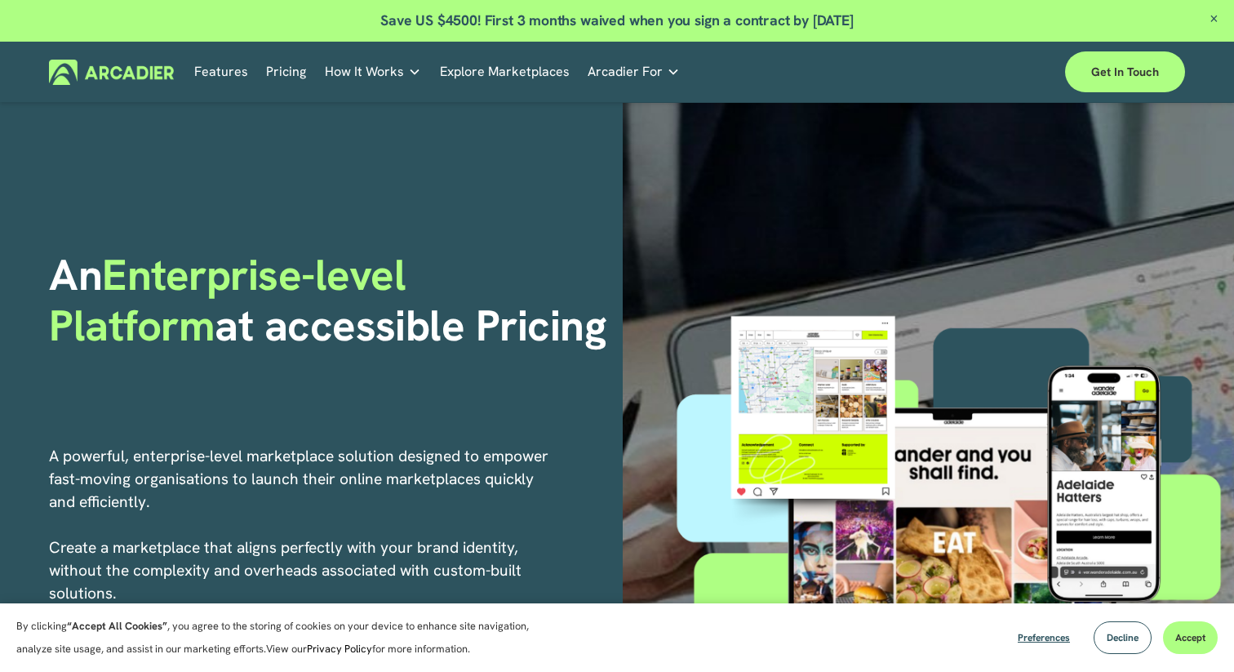
click at [0, 0] on link "Why Arcadier Intuitive marketplaces tailored to your business needs." at bounding box center [0, 0] width 0 height 0
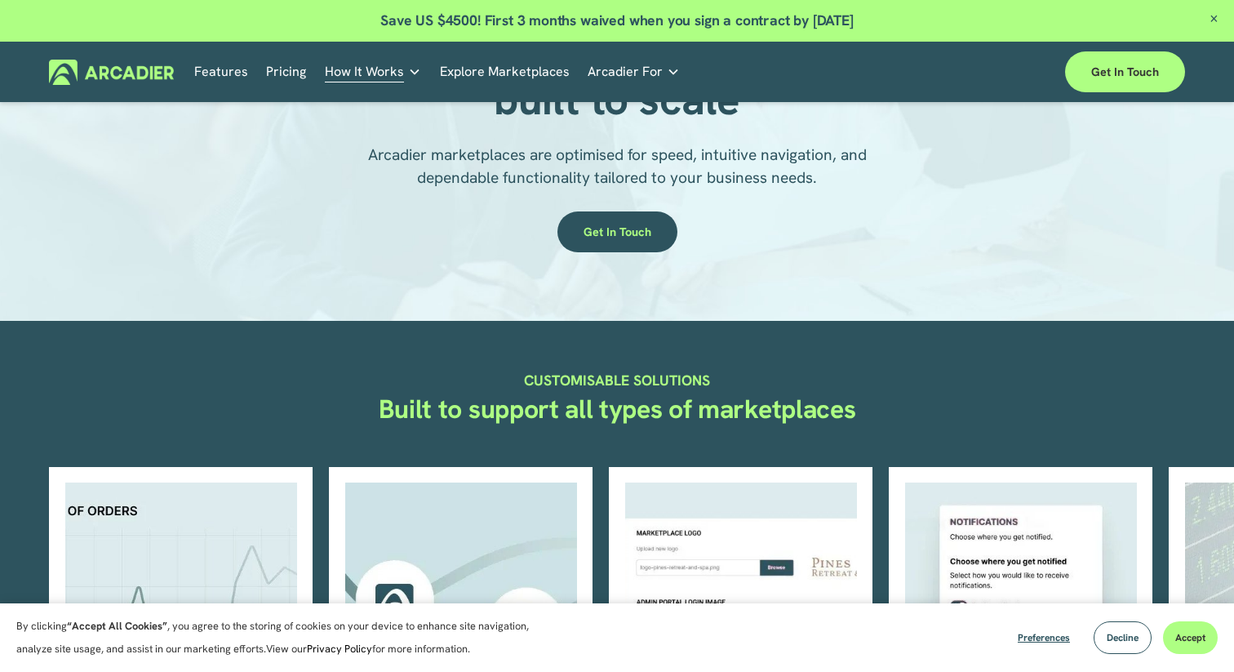
scroll to position [468, 0]
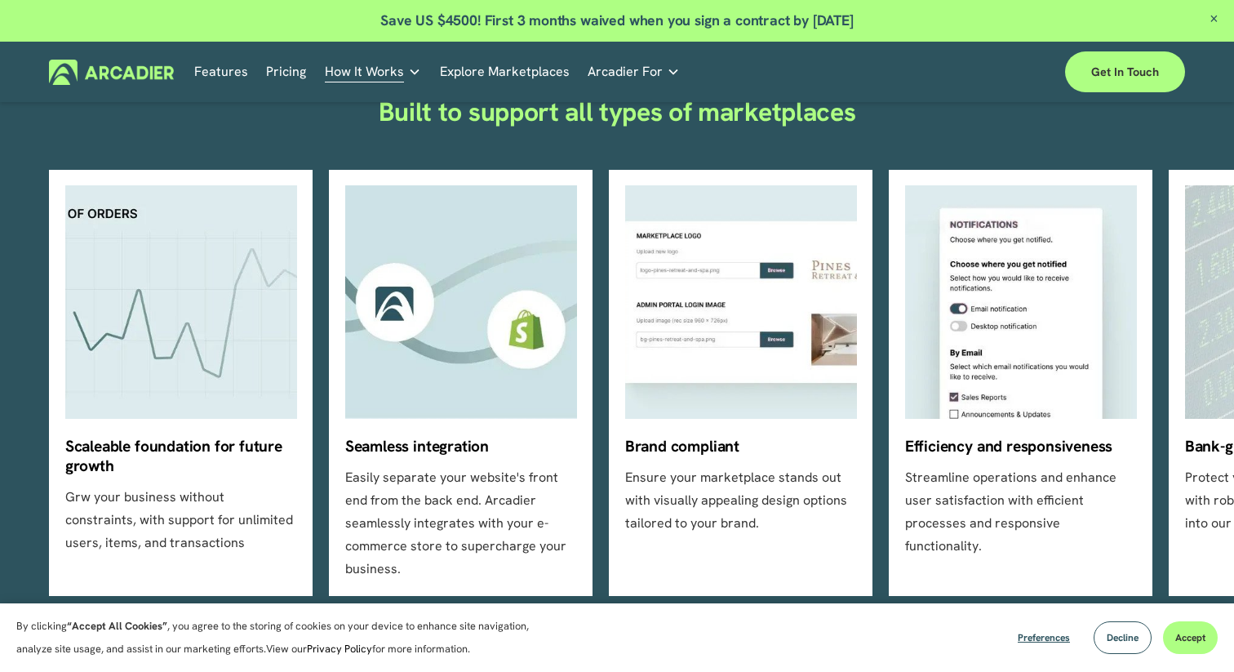
click at [513, 481] on ul "Scaleable foundation for future growth Grw your business without constraints, w…" at bounding box center [616, 383] width 1135 height 426
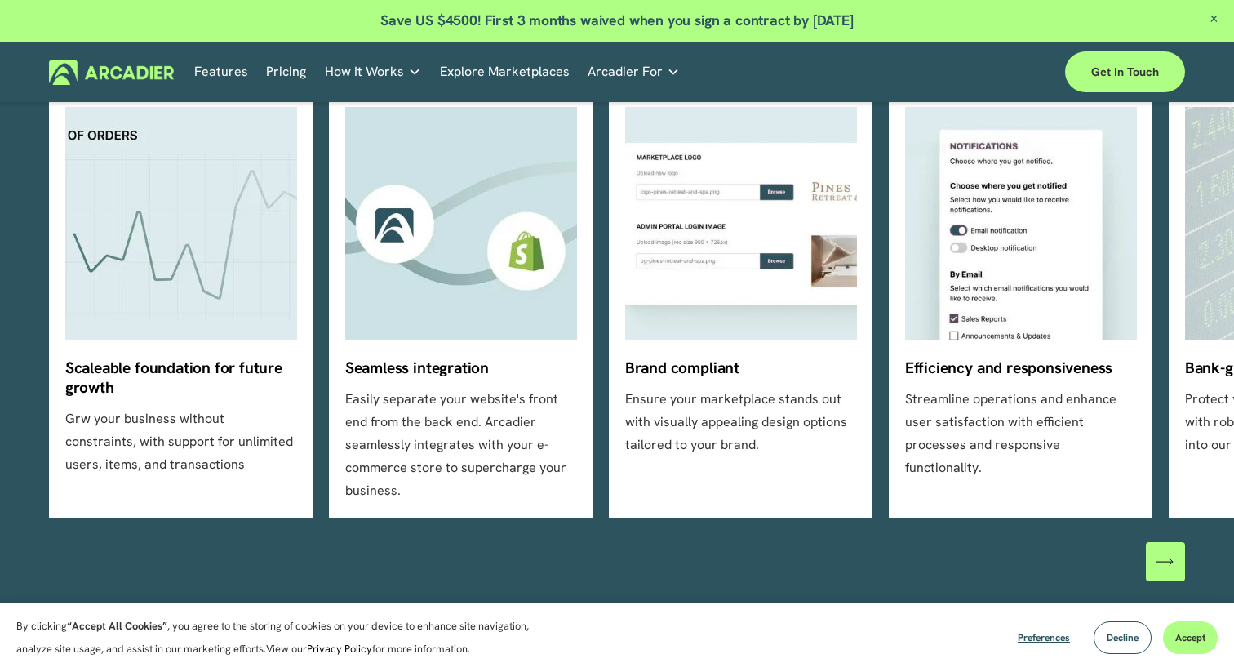
scroll to position [557, 0]
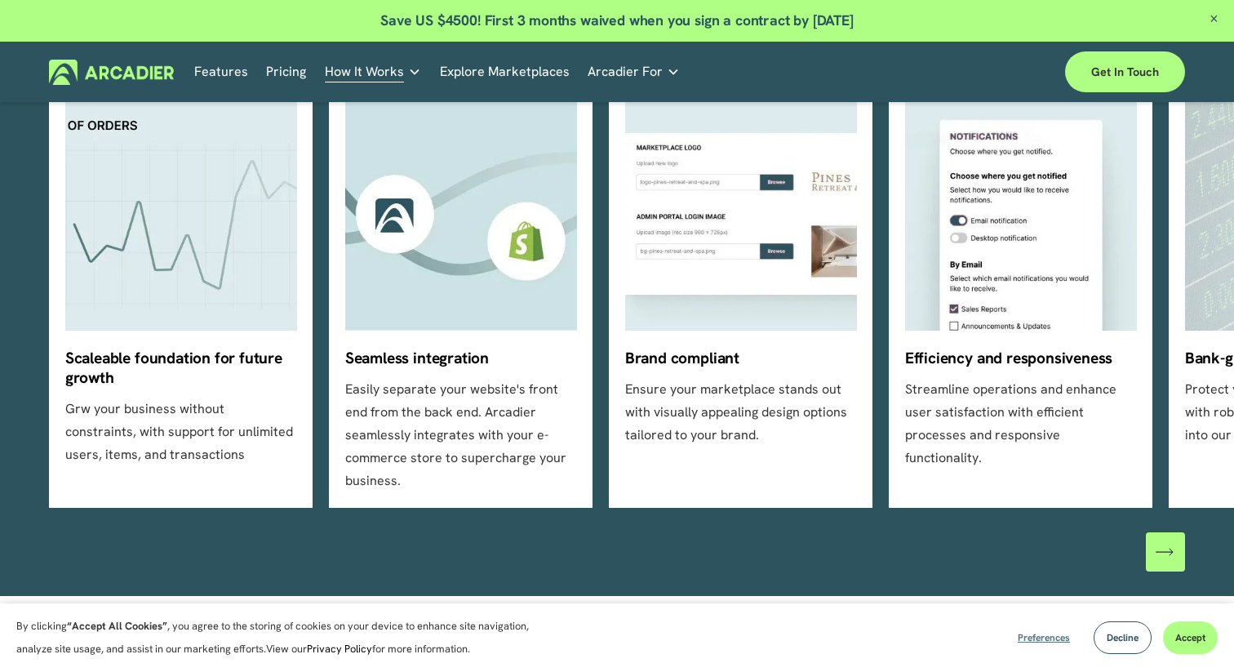
click at [1051, 639] on span "Preferences" at bounding box center [1044, 637] width 52 height 13
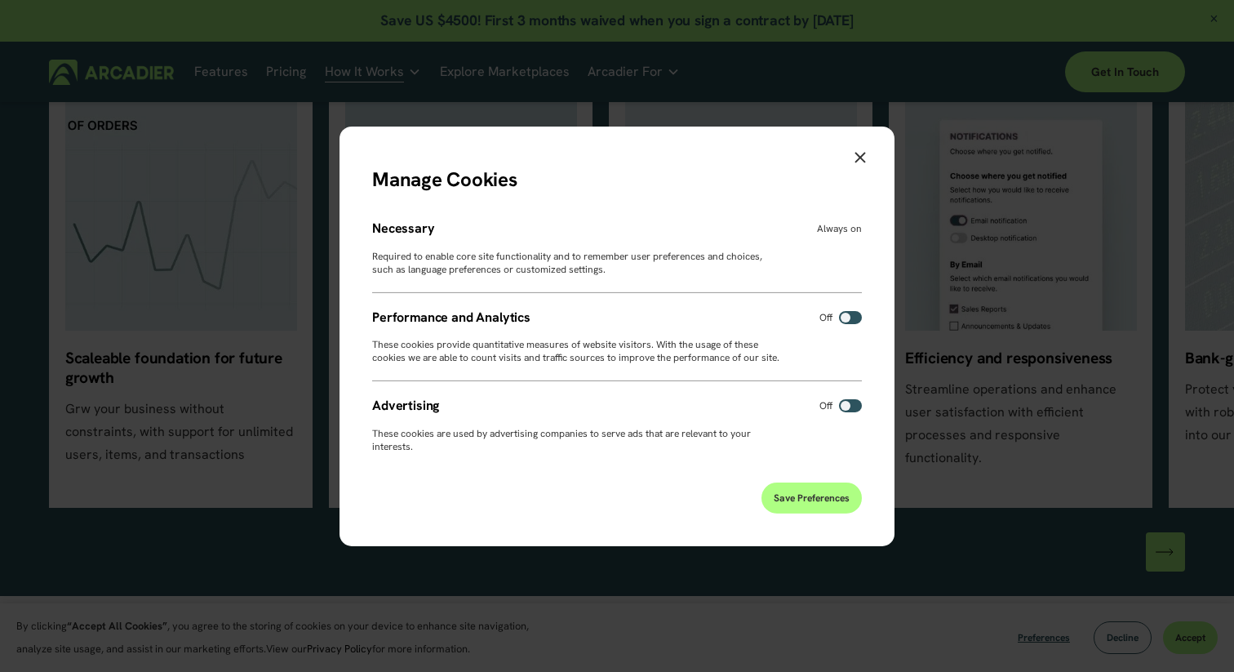
click at [739, 484] on div "Manage Cookies Necessary Always on Required to enable core site functionality a…" at bounding box center [617, 335] width 555 height 419
click at [824, 497] on span "Save Preferences" at bounding box center [812, 497] width 76 height 13
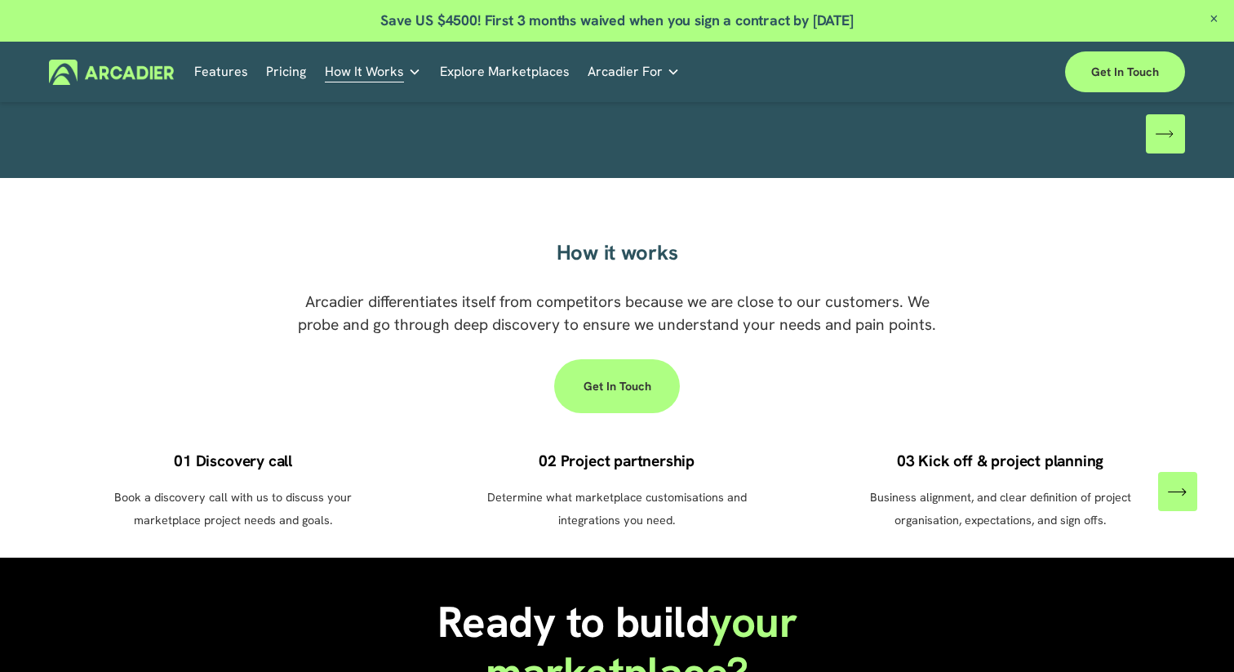
scroll to position [529, 0]
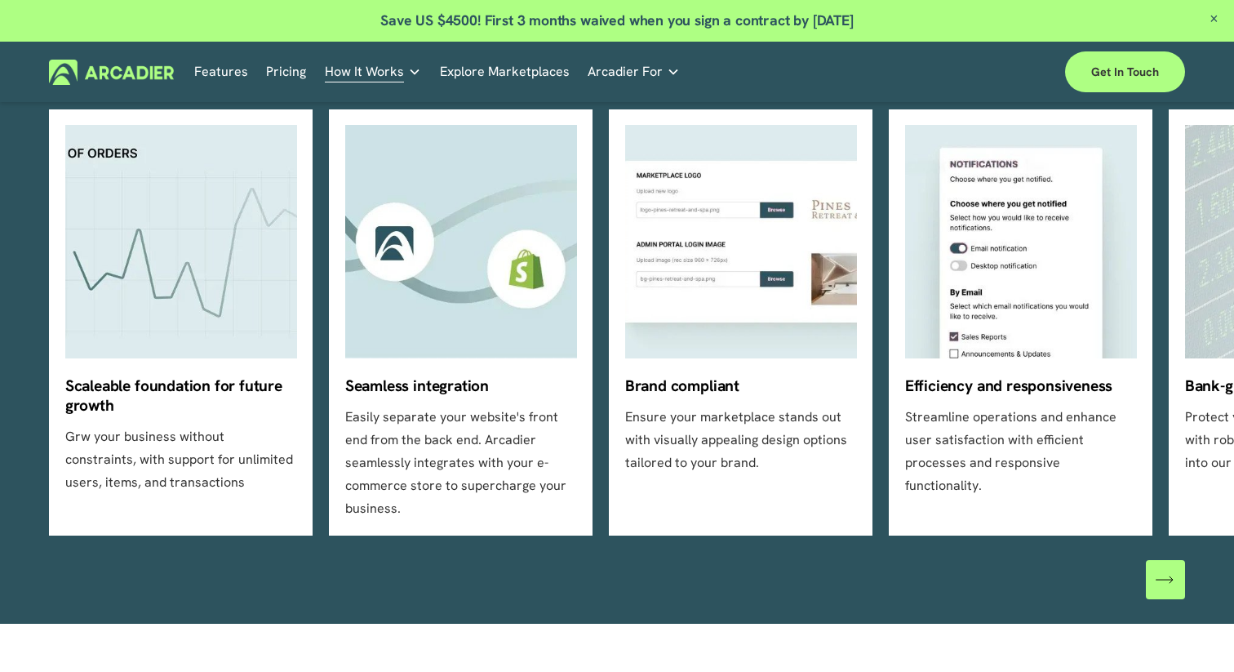
click at [442, 317] on ul "Scaleable foundation for future growth Grw your business without constraints, w…" at bounding box center [616, 322] width 1135 height 426
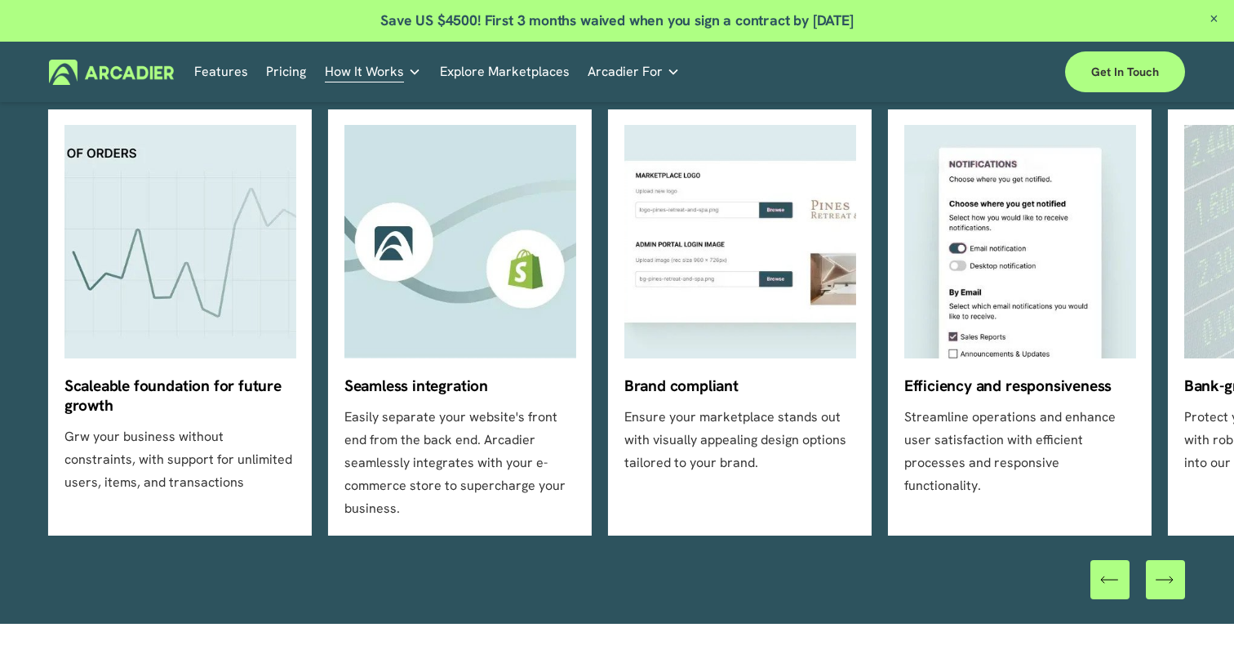
drag, startPoint x: 421, startPoint y: 376, endPoint x: 542, endPoint y: 475, distance: 156.0
click at [542, 475] on ul "Scaleable foundation for future growth Grw your business without constraints, w…" at bounding box center [616, 322] width 1135 height 426
drag, startPoint x: 614, startPoint y: 419, endPoint x: 384, endPoint y: 419, distance: 230.1
click at [384, 419] on ul "Scaleable foundation for future growth Grw your business without constraints, w…" at bounding box center [616, 322] width 1135 height 426
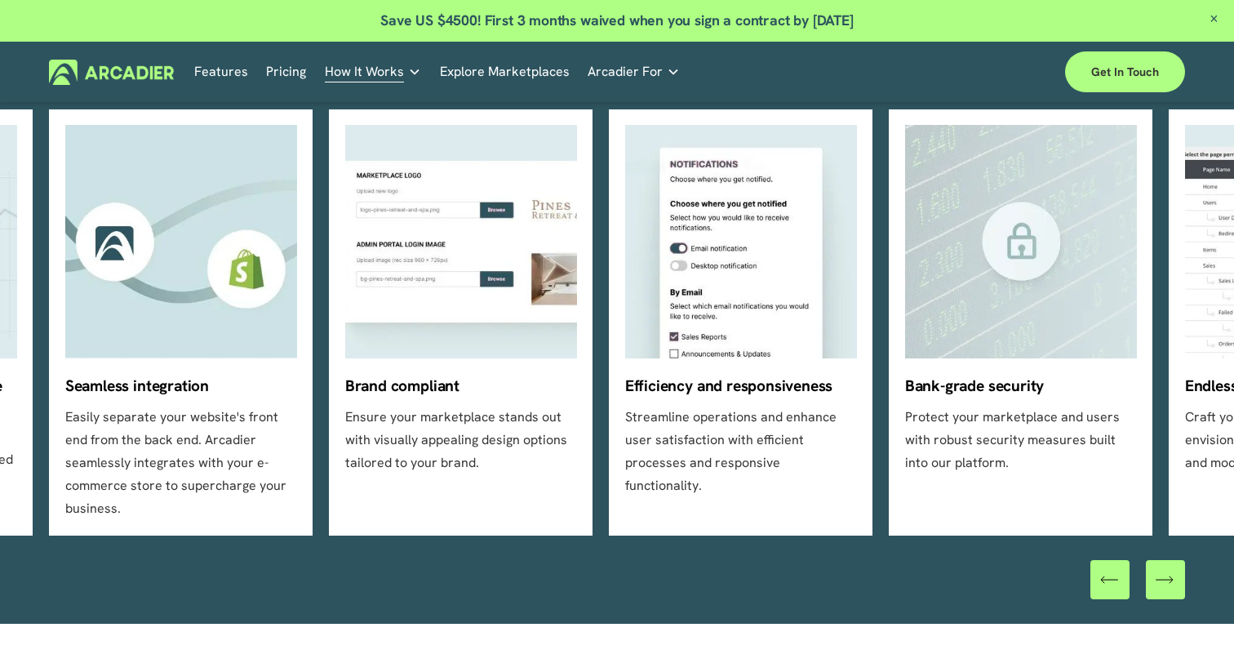
drag, startPoint x: 767, startPoint y: 397, endPoint x: 958, endPoint y: 398, distance: 191.0
click at [958, 398] on ul "Scaleable foundation for future growth Grw your business without constraints, w…" at bounding box center [616, 322] width 1135 height 426
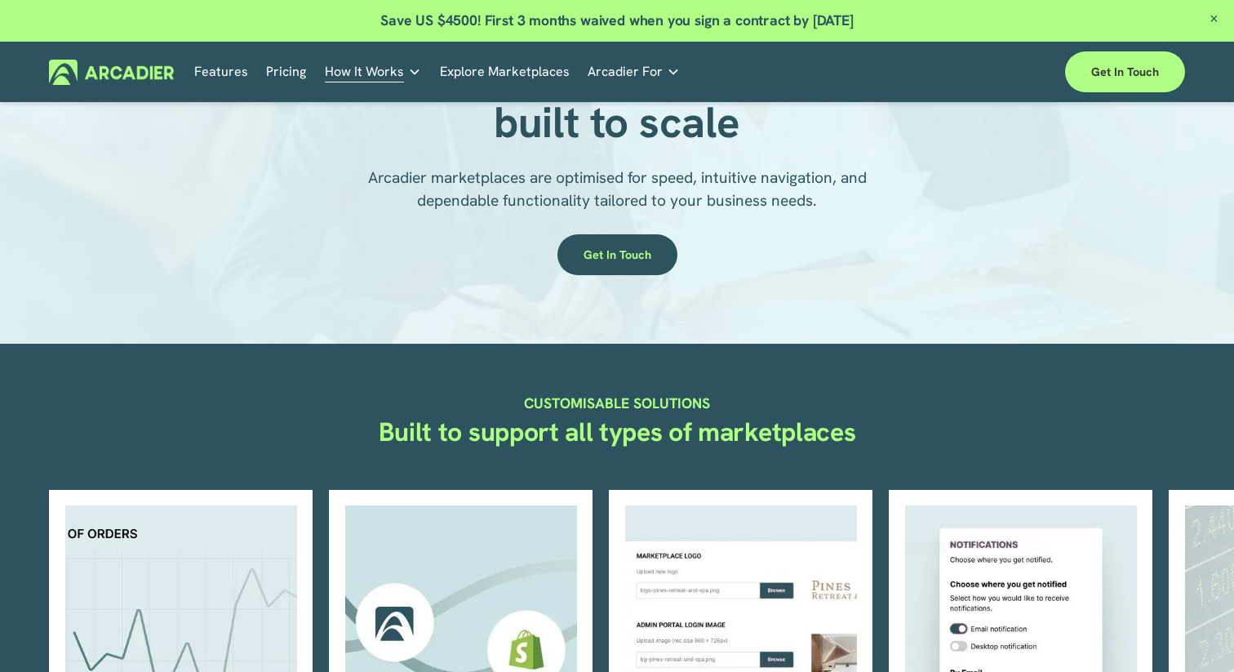
scroll to position [0, 0]
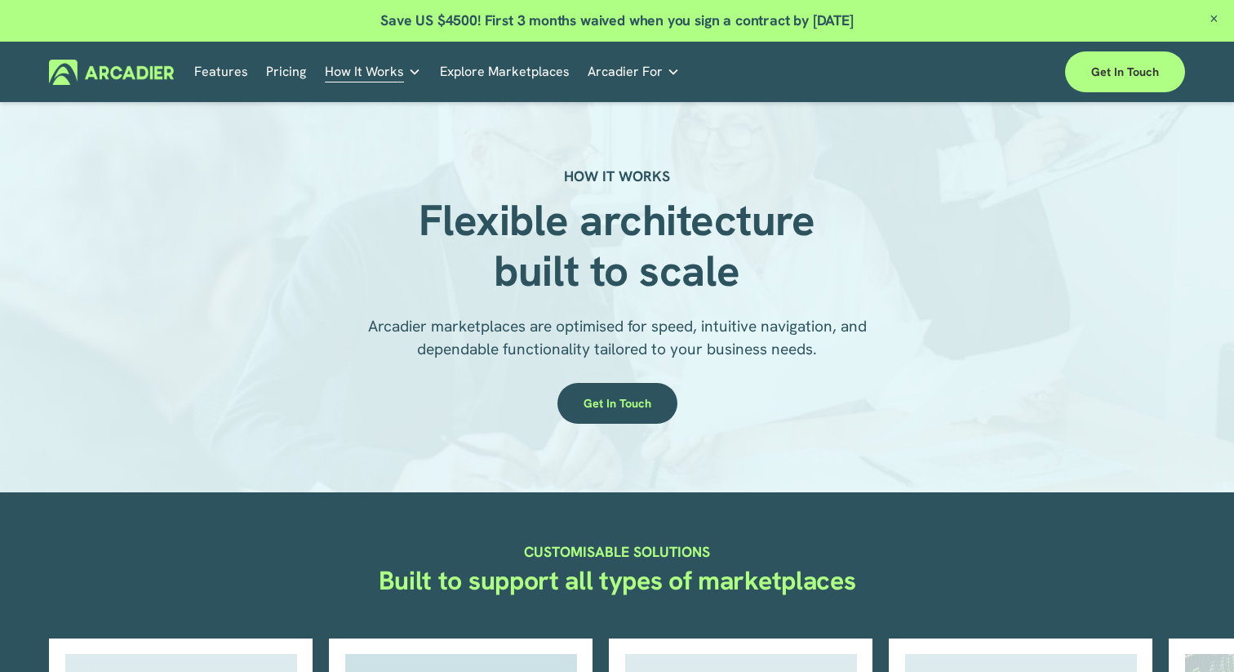
click at [290, 69] on link "Pricing" at bounding box center [286, 72] width 40 height 25
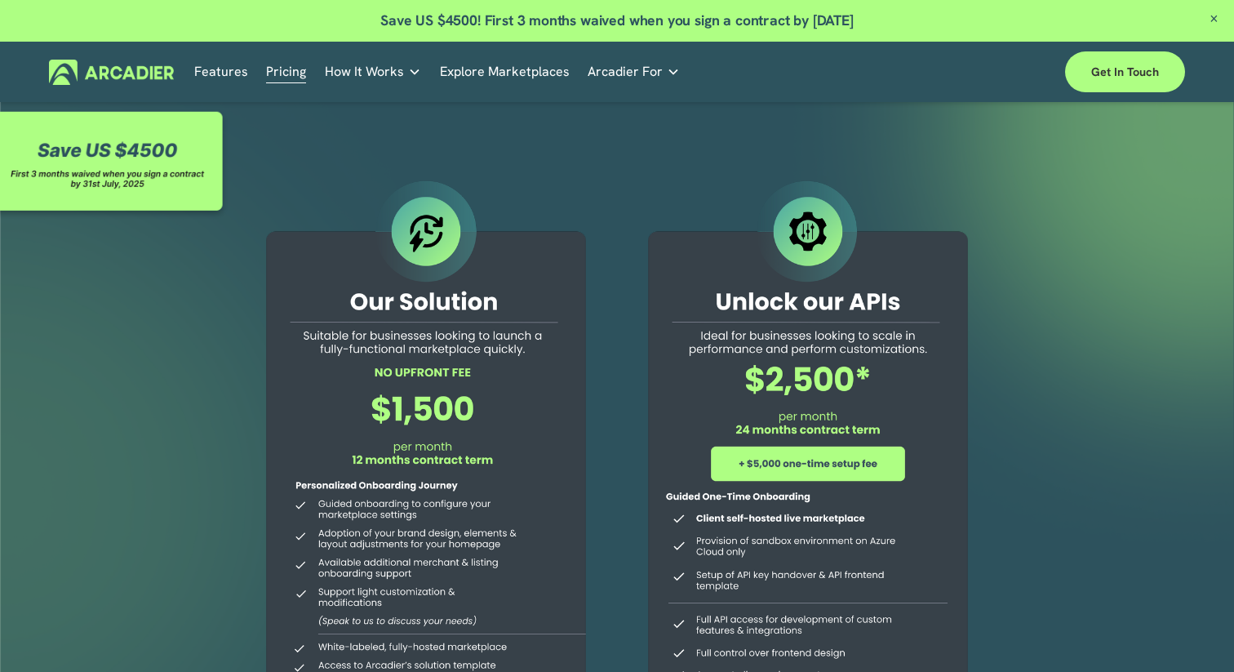
click at [234, 66] on link "Features" at bounding box center [221, 72] width 54 height 25
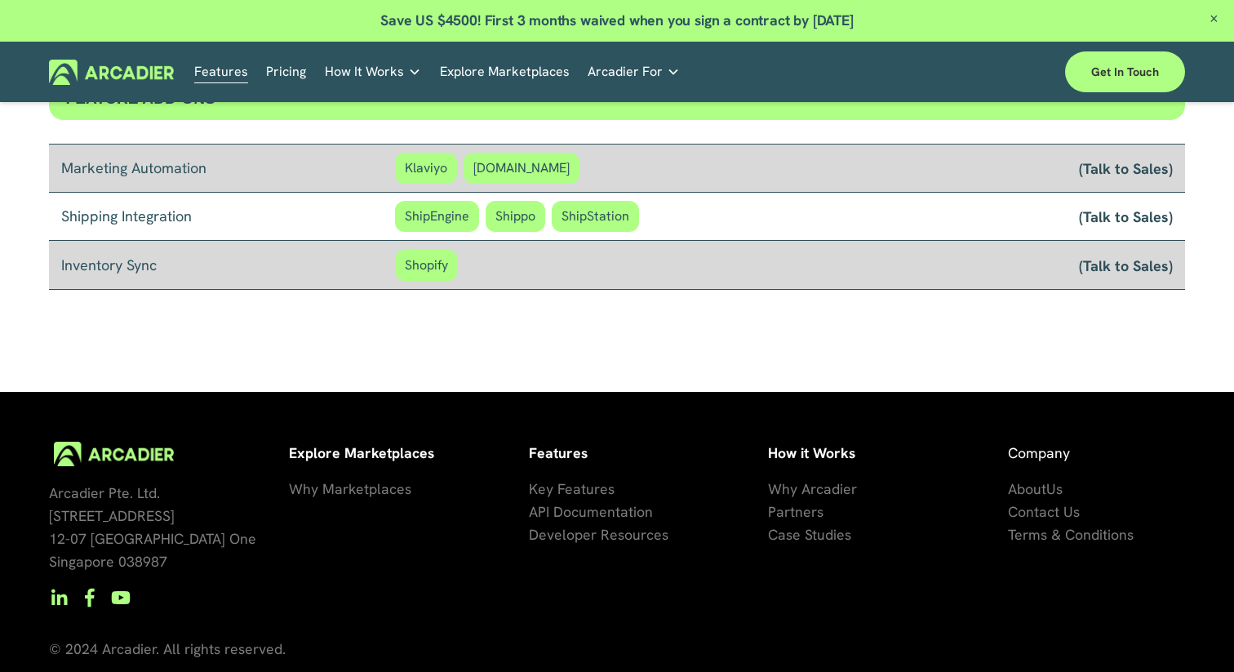
scroll to position [1463, 0]
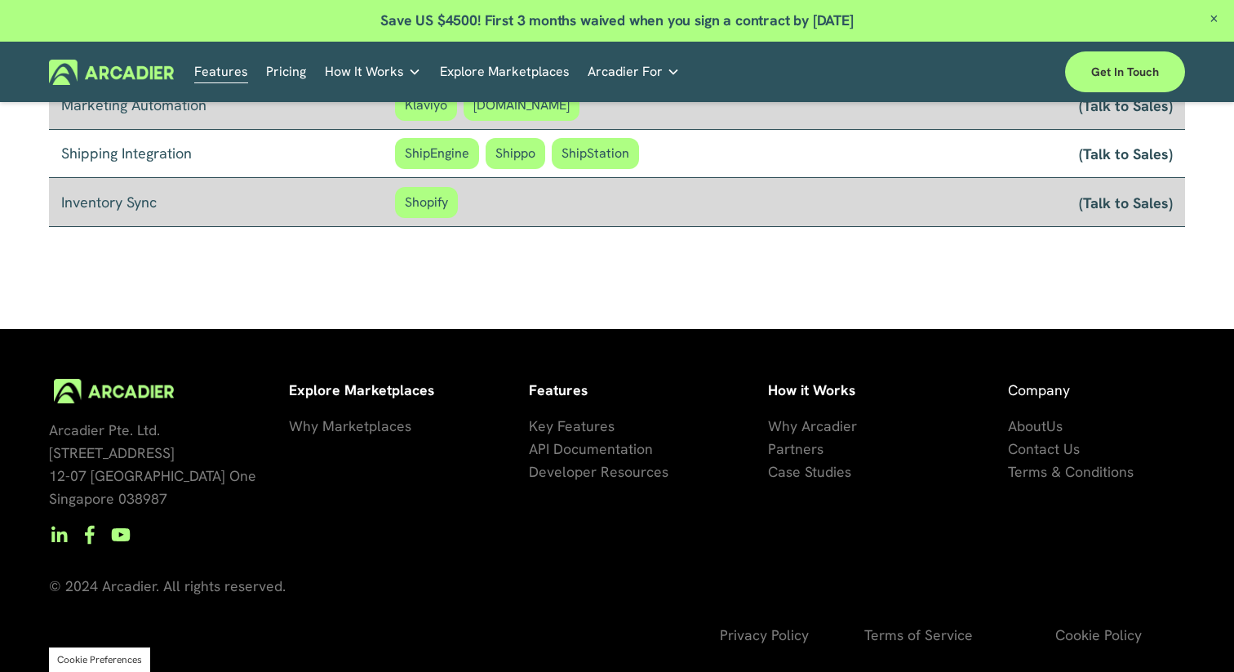
click at [111, 77] on img at bounding box center [111, 72] width 125 height 25
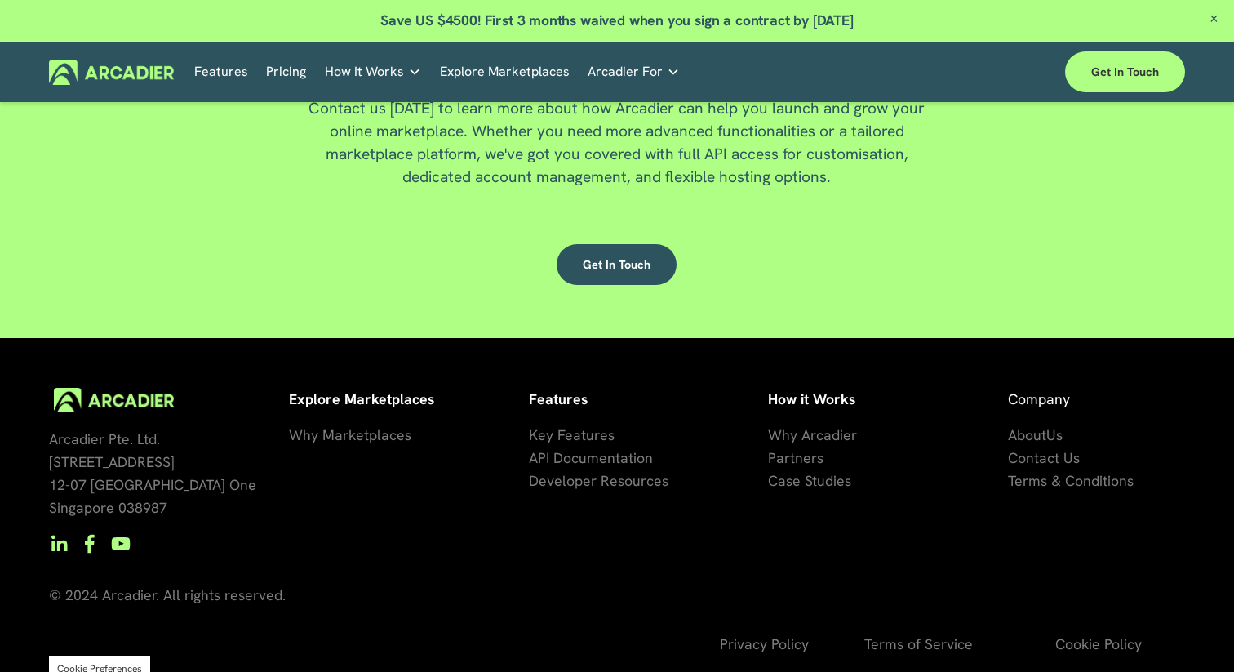
scroll to position [4321, 0]
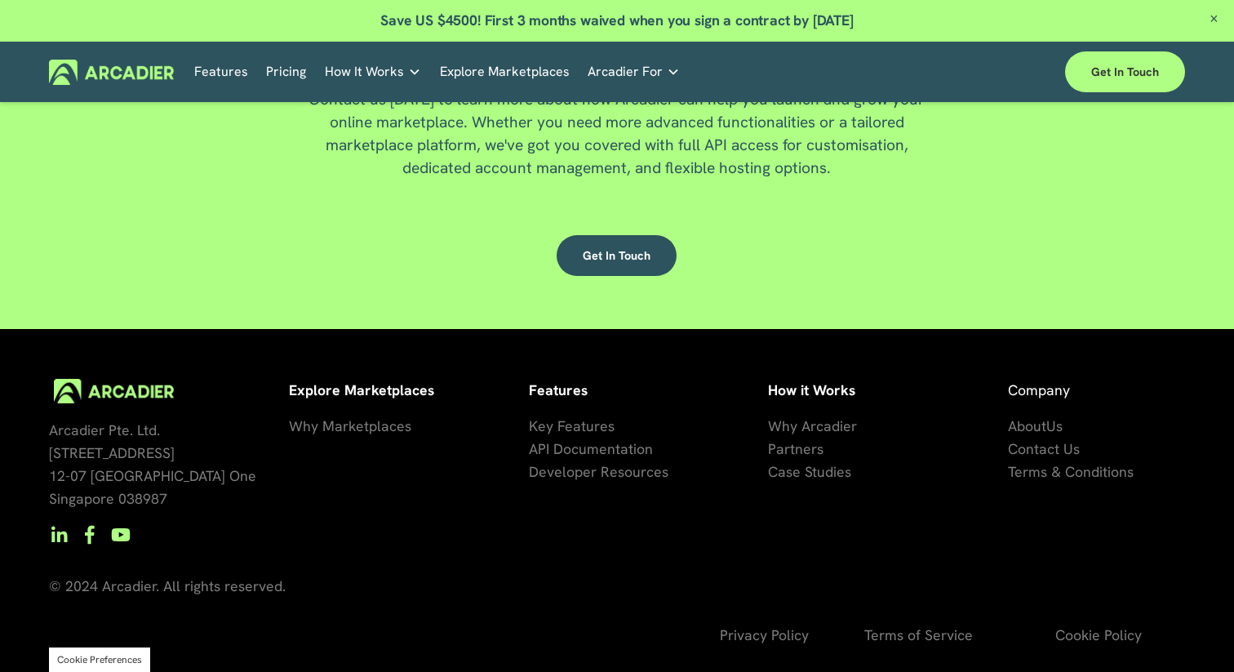
click at [0, 0] on div "Partners No in-house development team? No problem. Use one of our partners." at bounding box center [0, 0] width 0 height 0
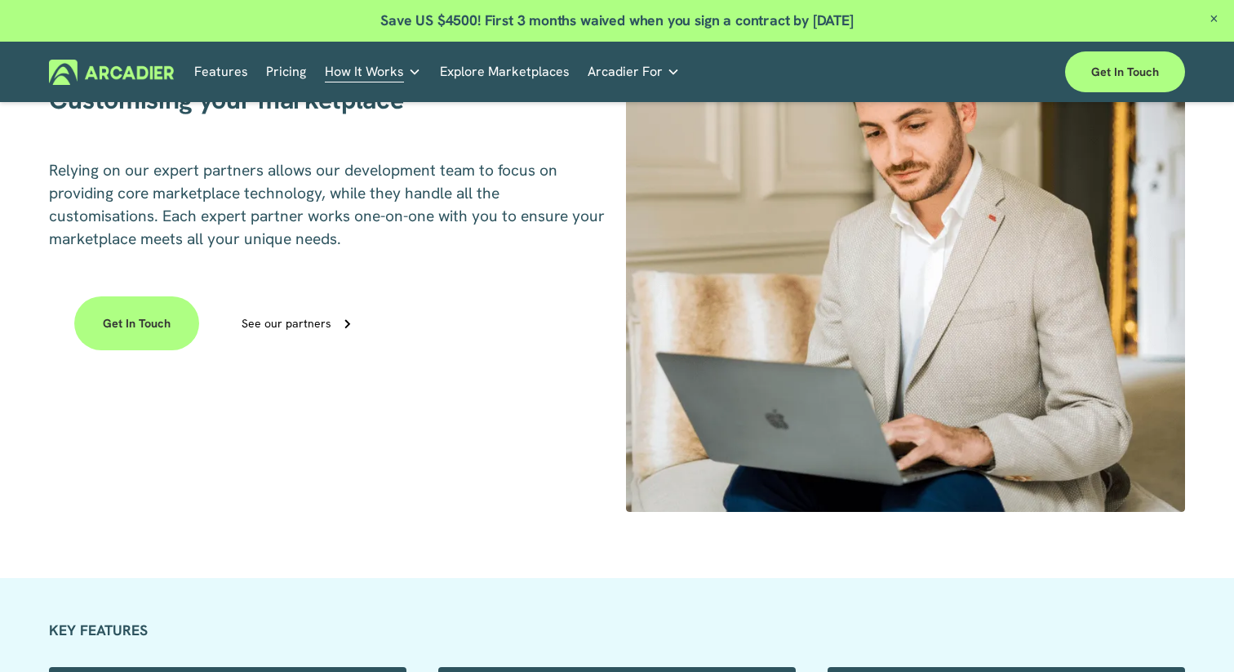
scroll to position [1519, 0]
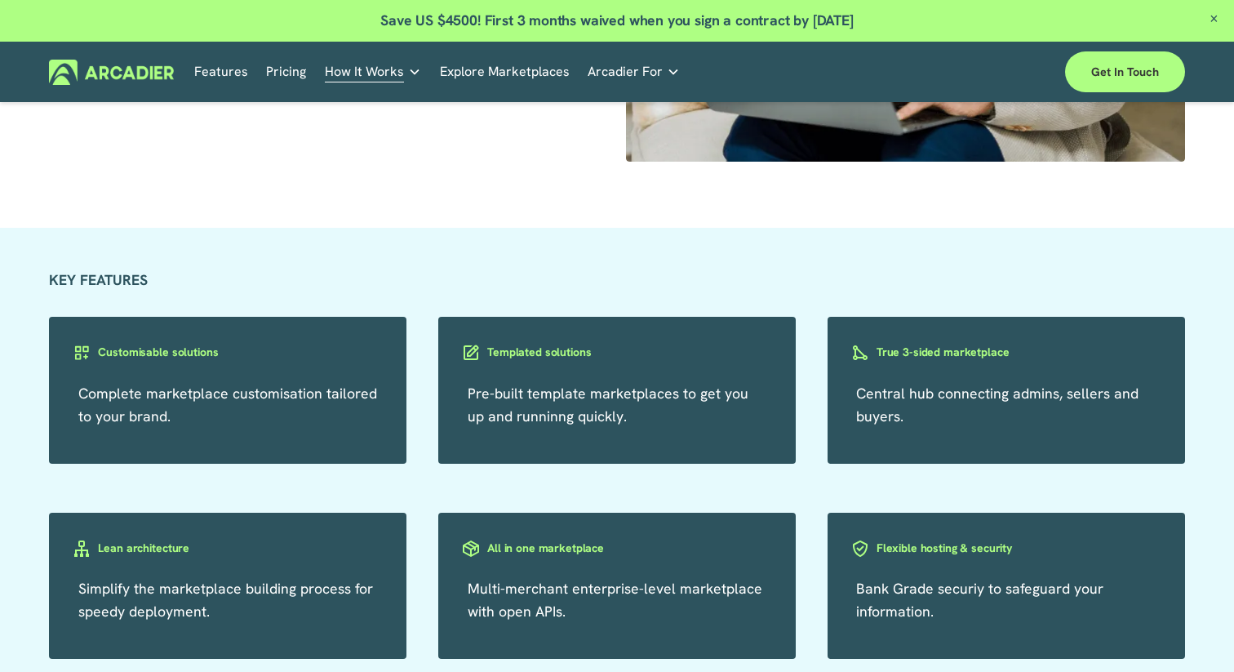
click at [221, 72] on link "Features" at bounding box center [221, 72] width 54 height 25
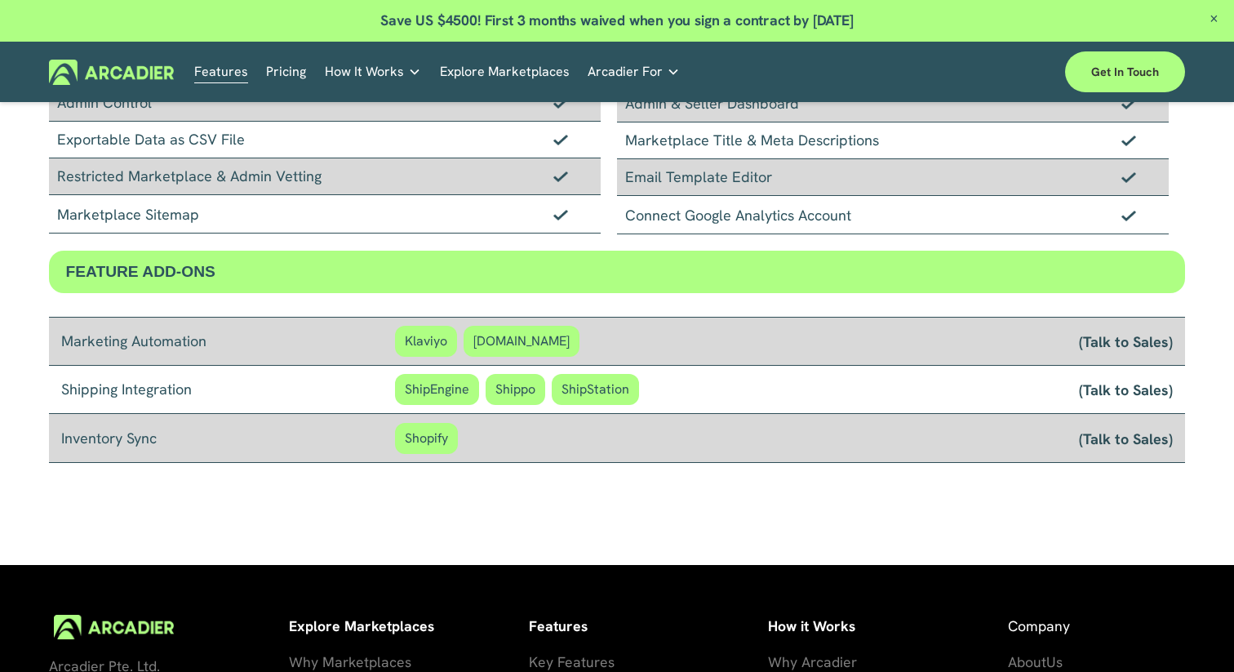
scroll to position [1228, 0]
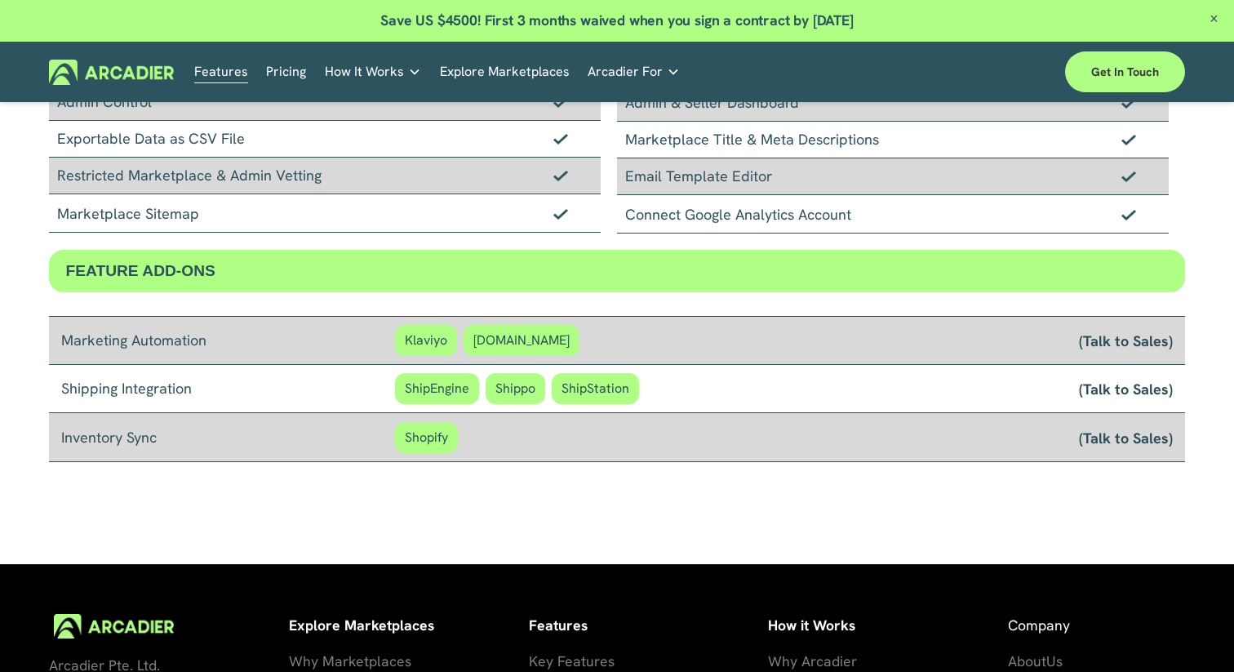
click at [440, 378] on span "ShipEngine" at bounding box center [437, 388] width 84 height 31
click at [430, 440] on span "Shopify" at bounding box center [426, 437] width 63 height 31
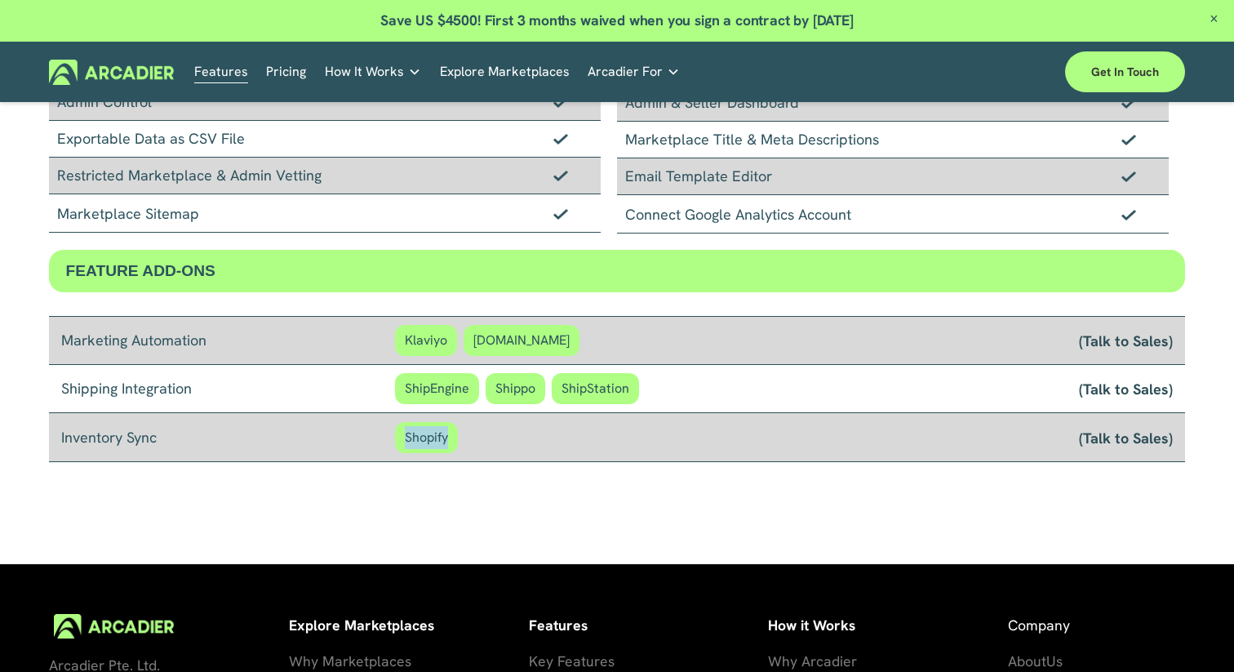
click at [430, 440] on span "Shopify" at bounding box center [426, 437] width 63 height 31
